Goal: Find specific page/section: Find specific page/section

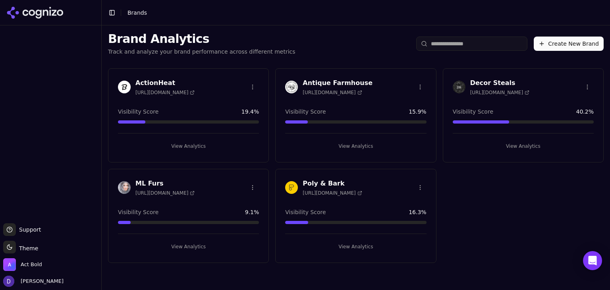
click at [311, 83] on h3 "Antique Farmhouse" at bounding box center [338, 83] width 70 height 10
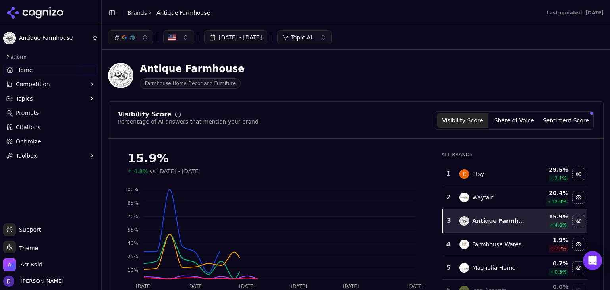
click at [245, 39] on button "[DATE] - [DATE]" at bounding box center [235, 37] width 63 height 14
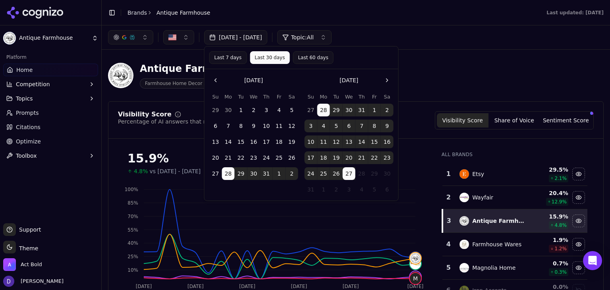
click at [230, 60] on button "Last 7 days" at bounding box center [228, 57] width 38 height 13
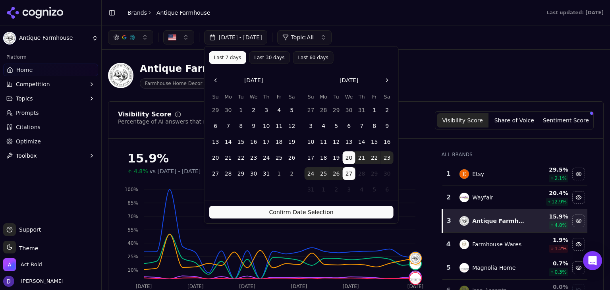
click at [276, 213] on button "Confirm Date Selection" at bounding box center [301, 212] width 184 height 13
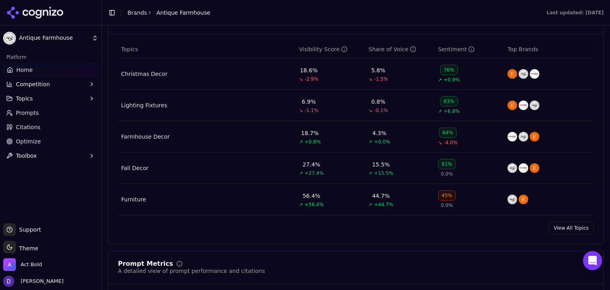
scroll to position [371, 0]
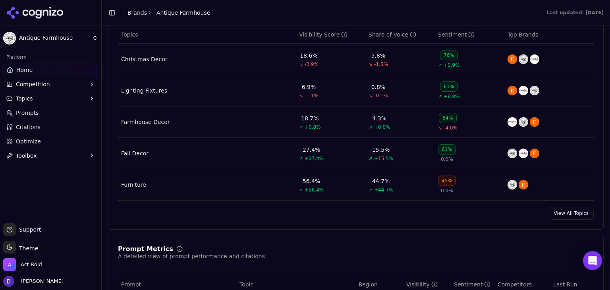
click at [582, 212] on link "View All Topics" at bounding box center [571, 213] width 45 height 13
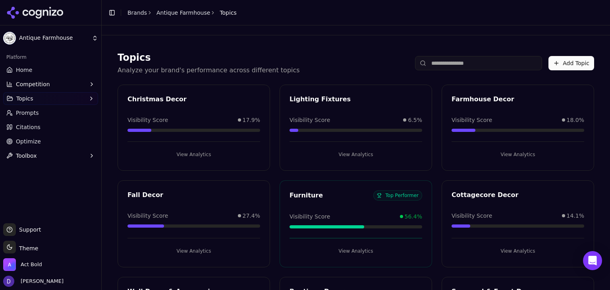
click at [128, 12] on link "Brands" at bounding box center [137, 13] width 19 height 6
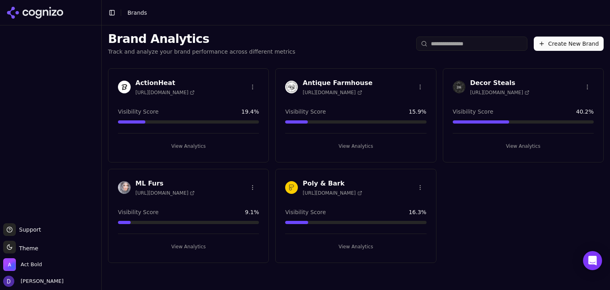
click at [491, 83] on h3 "Decor Steals" at bounding box center [499, 83] width 59 height 10
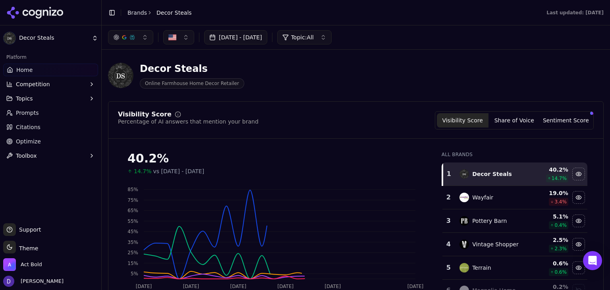
click at [226, 34] on button "[DATE] - [DATE]" at bounding box center [235, 37] width 63 height 14
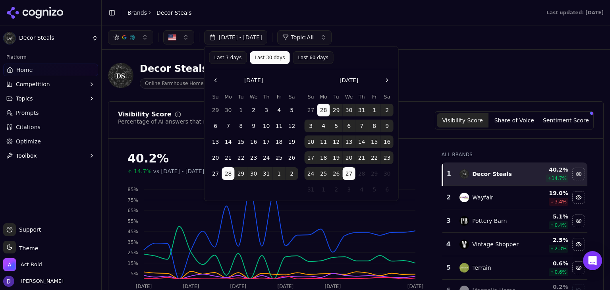
click at [213, 59] on button "Last 7 days" at bounding box center [228, 57] width 38 height 13
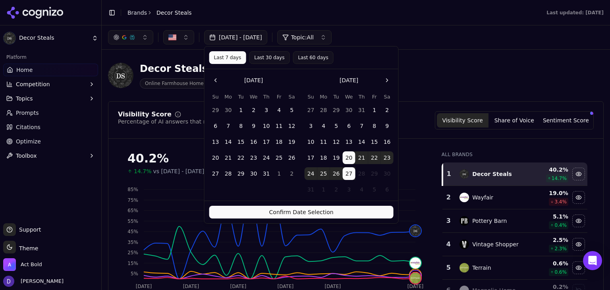
click at [281, 218] on button "Confirm Date Selection" at bounding box center [301, 212] width 184 height 13
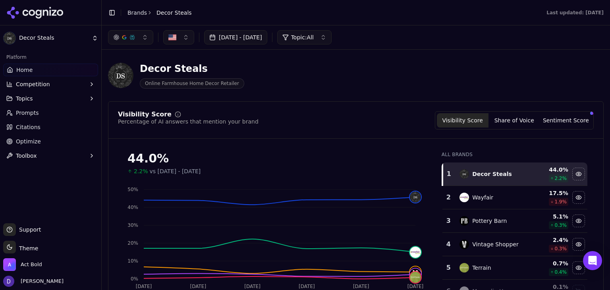
click at [131, 13] on link "Brands" at bounding box center [137, 13] width 19 height 6
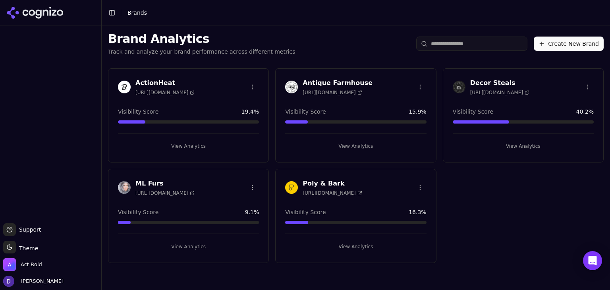
click at [164, 81] on h3 "ActionHeat" at bounding box center [164, 83] width 59 height 10
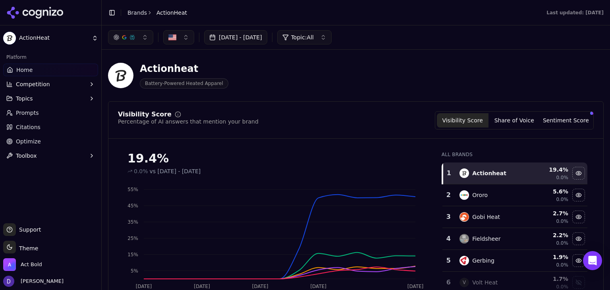
click at [218, 39] on button "[DATE] - [DATE]" at bounding box center [235, 37] width 63 height 14
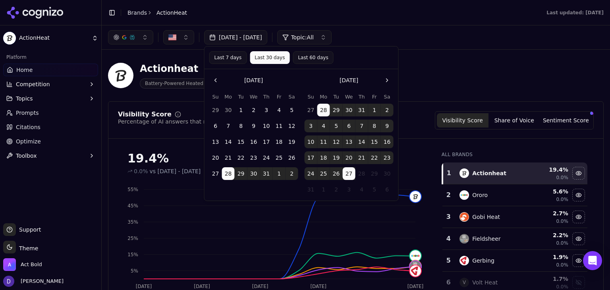
click at [221, 57] on button "Last 7 days" at bounding box center [228, 57] width 38 height 13
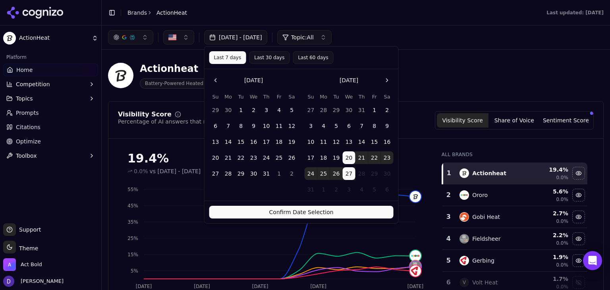
click at [257, 208] on button "Confirm Date Selection" at bounding box center [301, 212] width 184 height 13
